Goal: Book appointment/travel/reservation

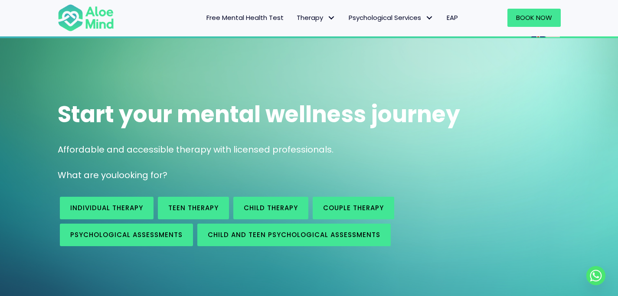
scroll to position [13, 0]
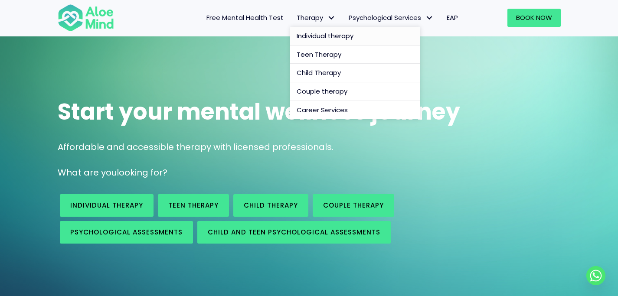
click at [341, 33] on span "Individual therapy" at bounding box center [325, 35] width 57 height 9
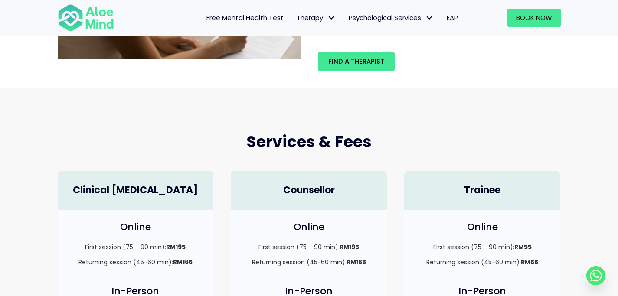
scroll to position [130, 0]
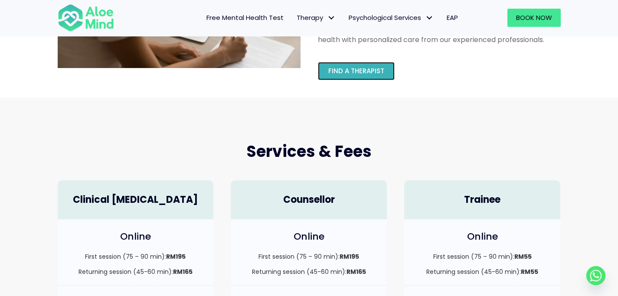
click at [354, 78] on link "Find a therapist" at bounding box center [356, 71] width 77 height 18
